Goal: Entertainment & Leisure: Consume media (video, audio)

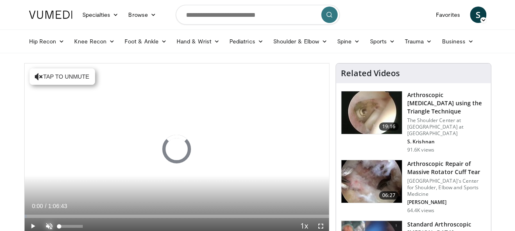
click at [51, 225] on span "Video Player" at bounding box center [49, 226] width 16 height 16
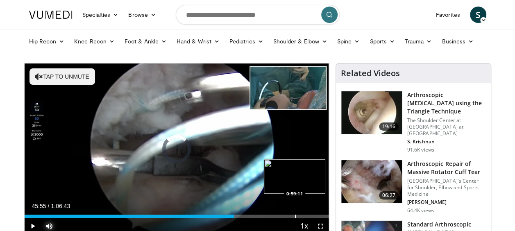
drag, startPoint x: 58, startPoint y: 213, endPoint x: 295, endPoint y: 215, distance: 237.0
click at [295, 215] on div "Loaded : 0.00% 0:59:11 0:59:11" at bounding box center [177, 214] width 304 height 8
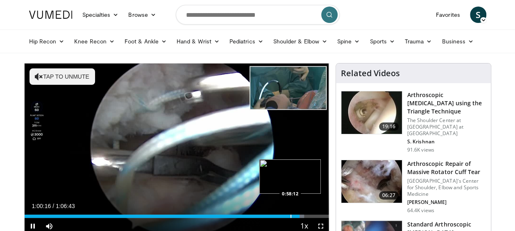
click at [290, 215] on video-js "**********" at bounding box center [177, 148] width 304 height 171
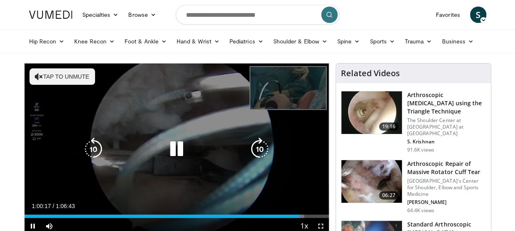
click at [263, 204] on div "Current Time 1:00:17 / Duration 1:06:43" at bounding box center [177, 205] width 304 height 7
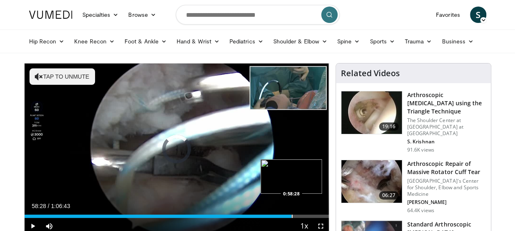
click at [291, 214] on div "Progress Bar" at bounding box center [291, 215] width 1 height 3
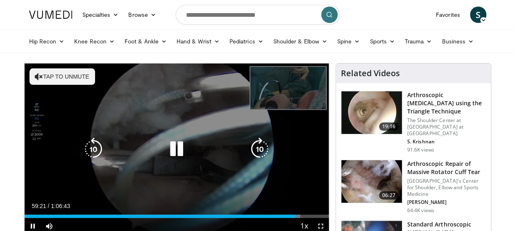
click at [209, 183] on div "10 seconds Tap to unmute" at bounding box center [177, 148] width 304 height 171
